Goal: Information Seeking & Learning: Learn about a topic

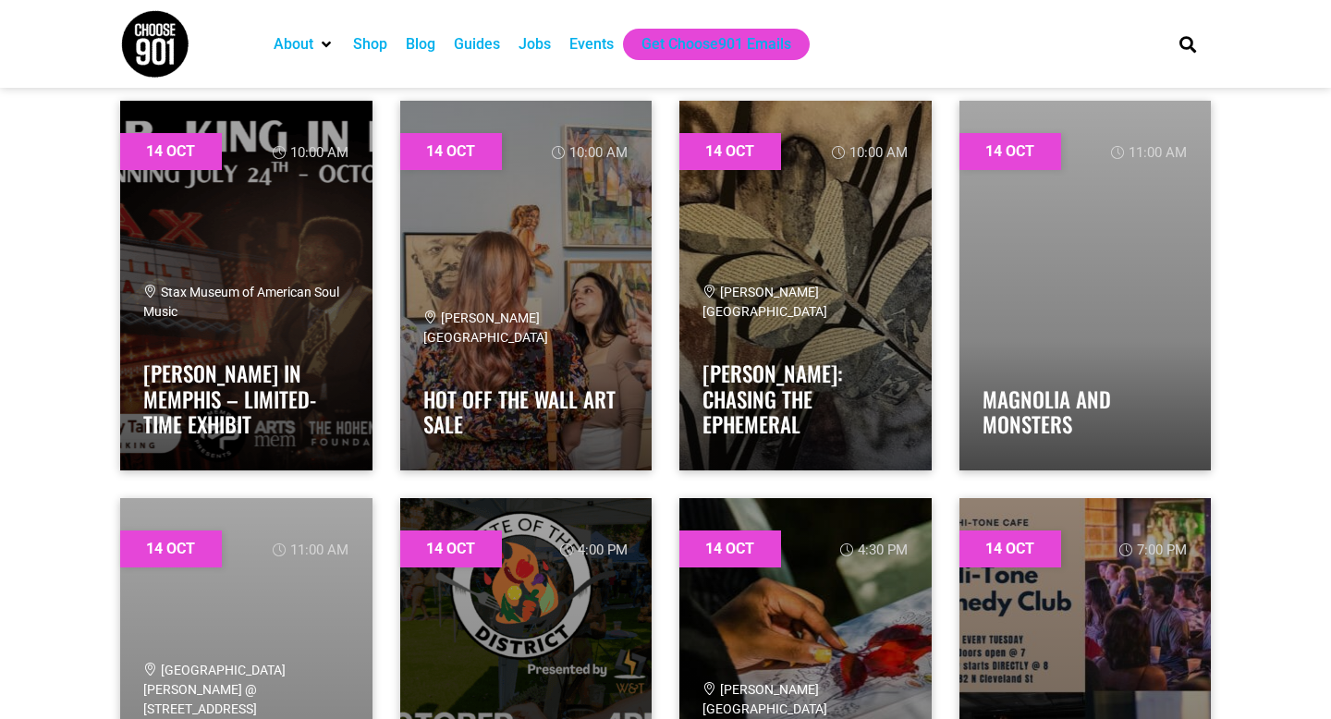
scroll to position [18887, 0]
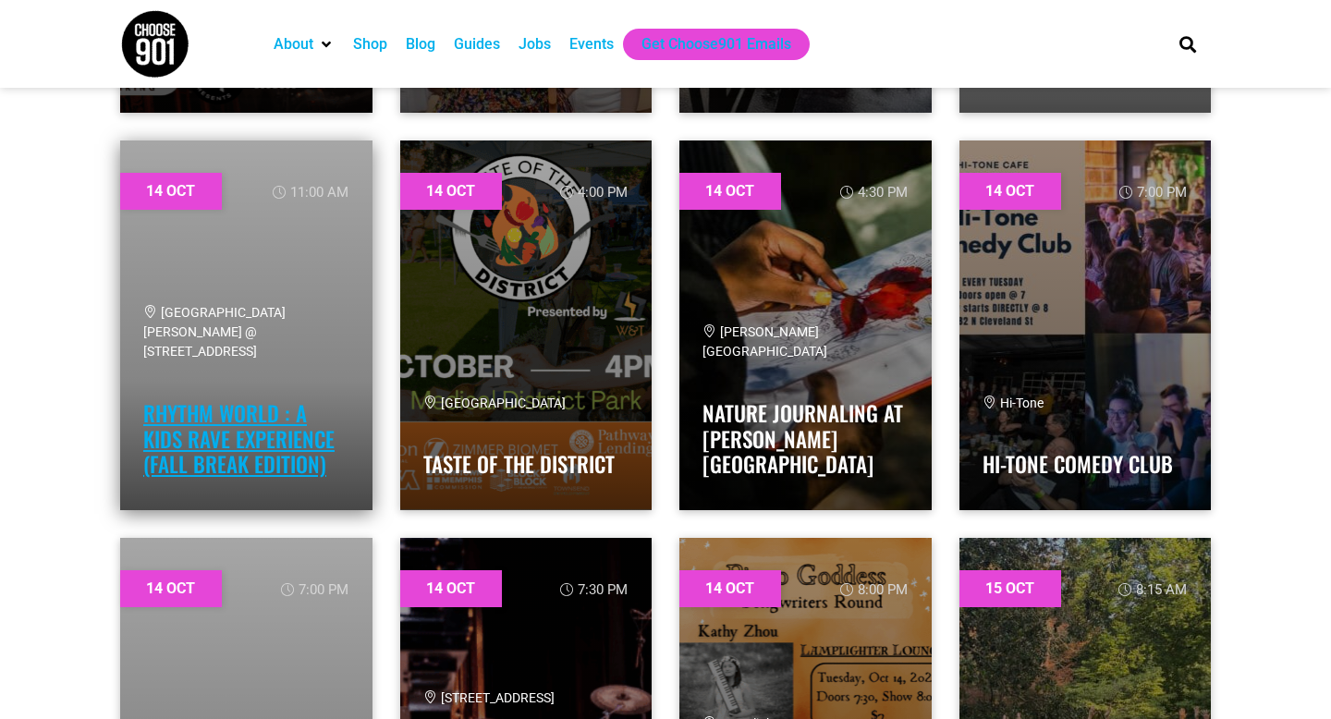
click at [209, 415] on link "Rhythm World : A Kids Rave Experience (Fall Break Edition)" at bounding box center [238, 439] width 191 height 82
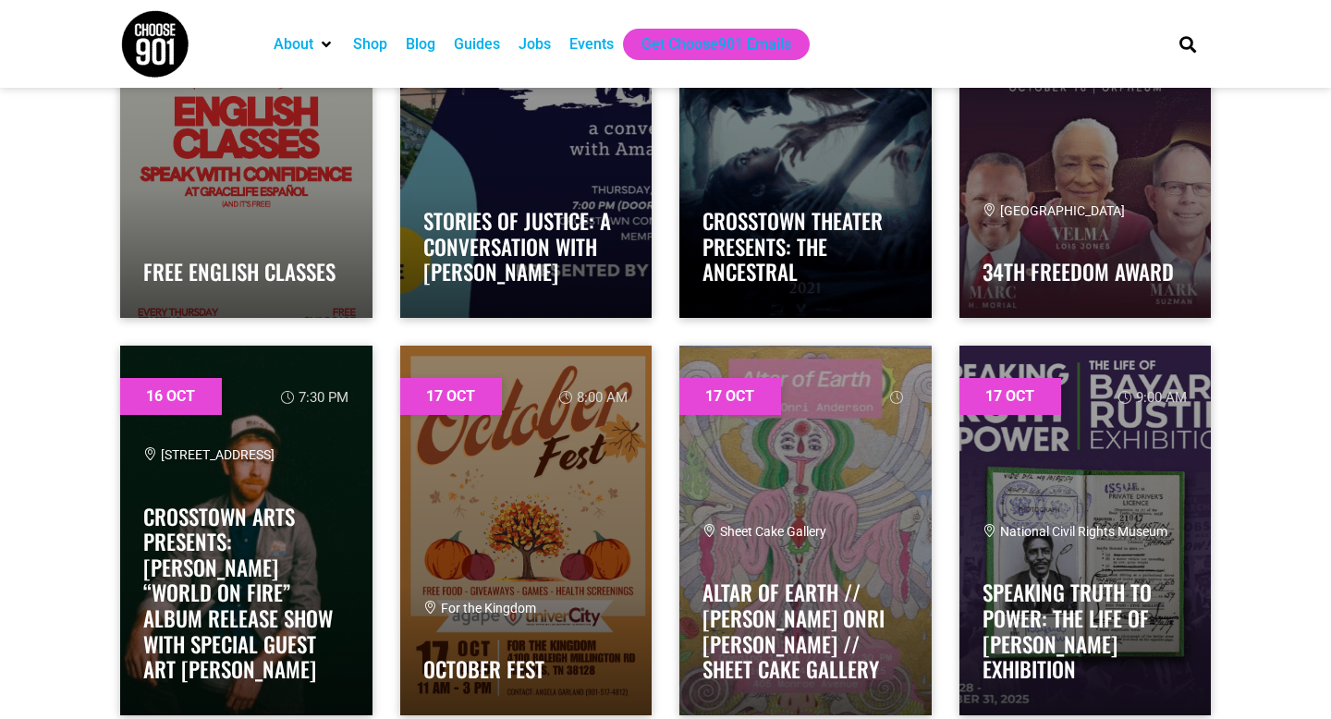
scroll to position [23965, 0]
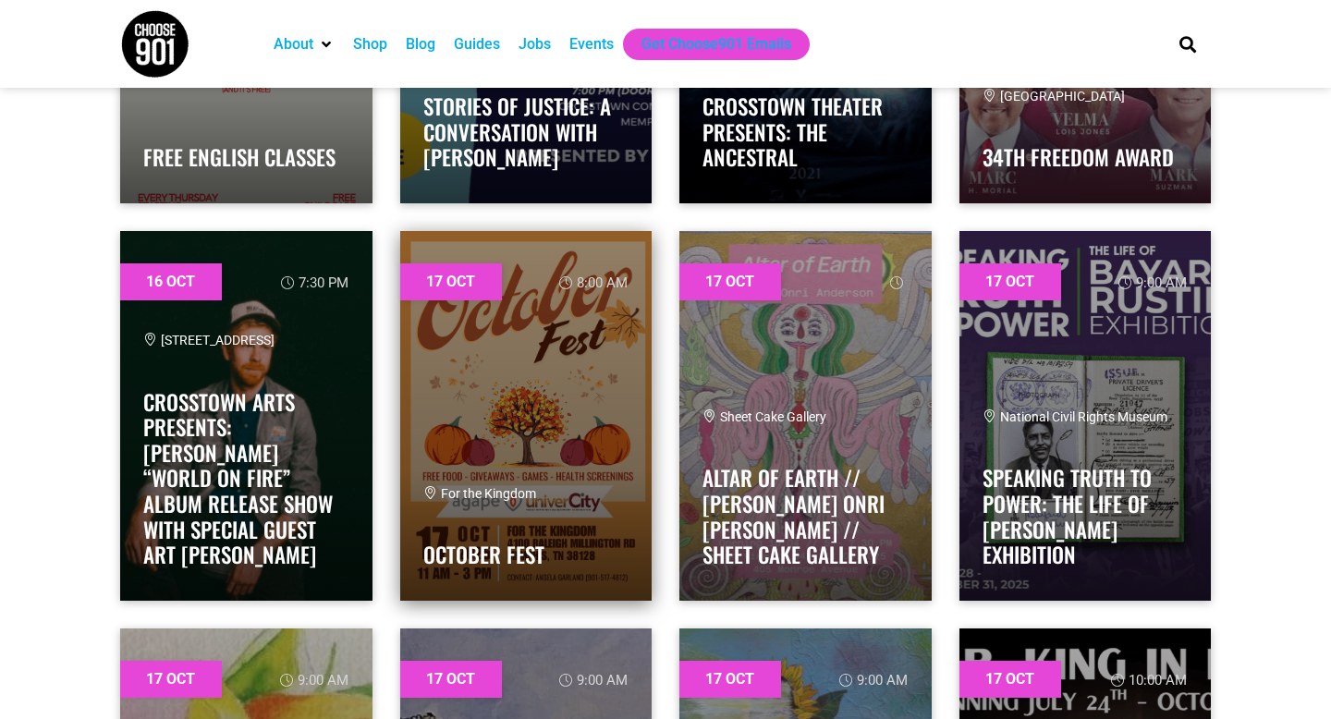
click at [597, 376] on link at bounding box center [526, 416] width 252 height 370
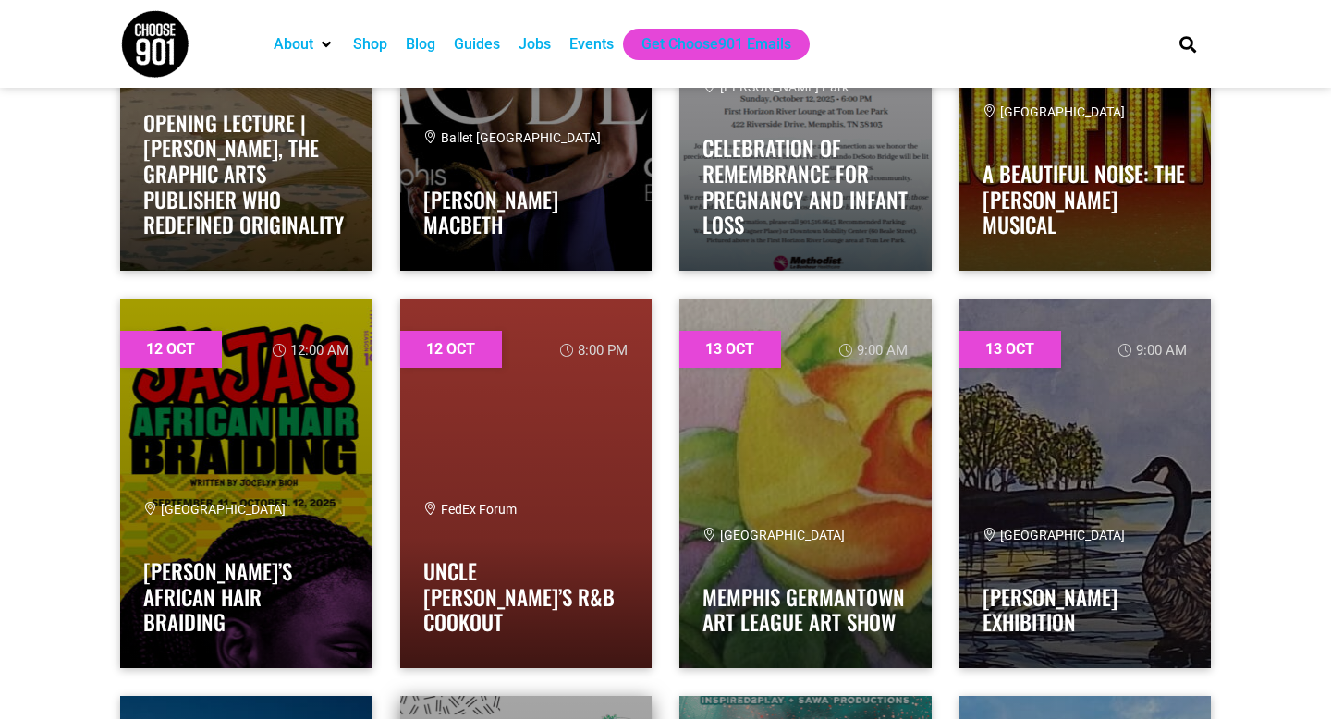
scroll to position [17095, 0]
